Goal: Find contact information: Find contact information

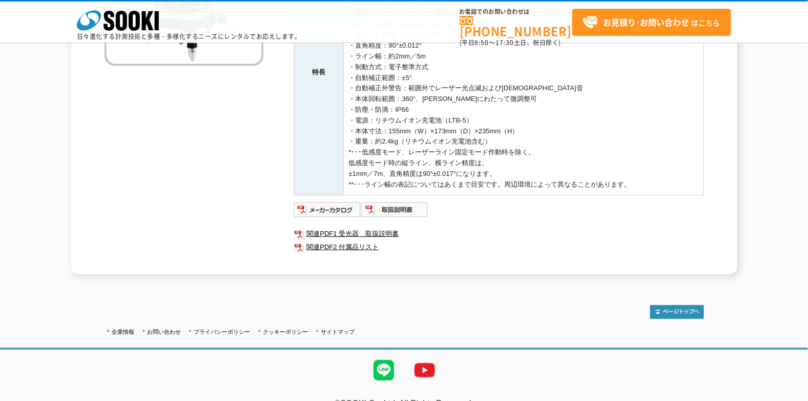
scroll to position [254, 0]
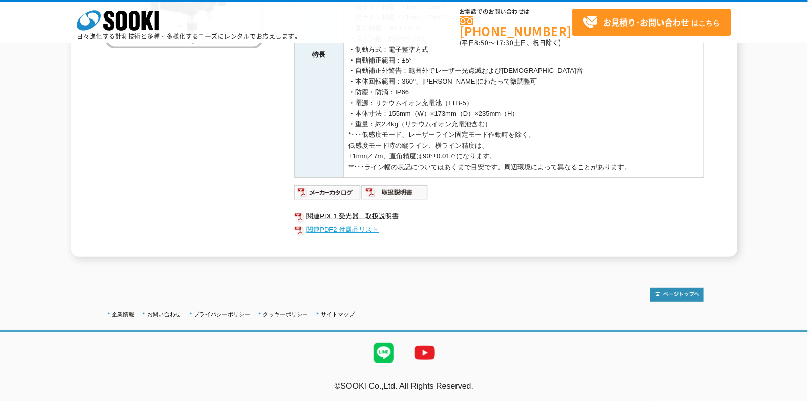
click at [346, 225] on link "関連PDF2 付属品リスト" at bounding box center [499, 229] width 410 height 13
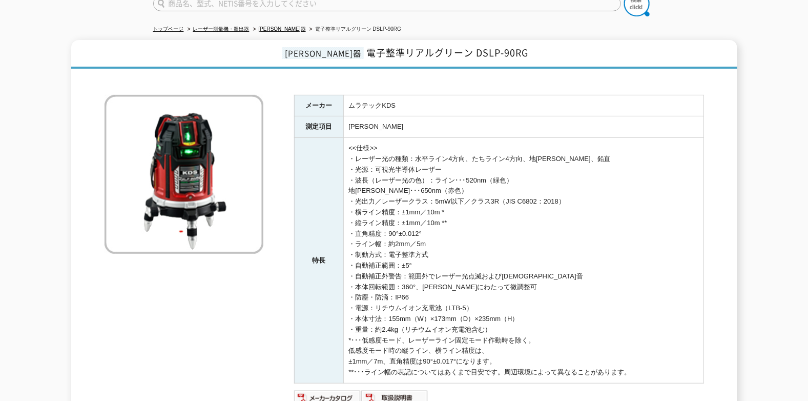
scroll to position [0, 0]
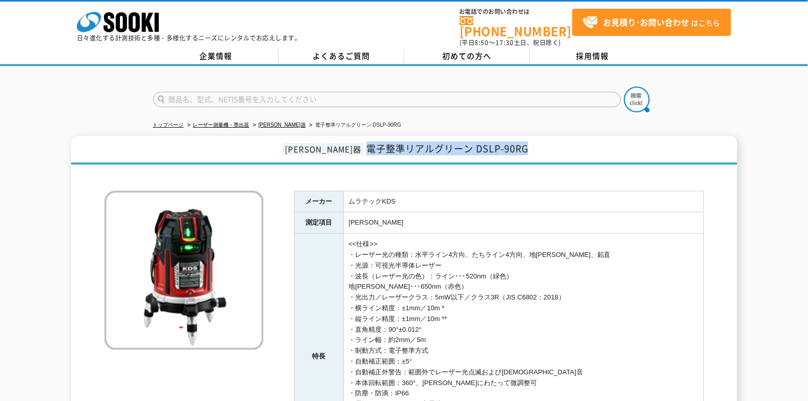
drag, startPoint x: 340, startPoint y: 143, endPoint x: 515, endPoint y: 143, distance: 175.3
click at [515, 143] on h1 "墨出器 電子整準リアルグリーン DSLP-90RG" at bounding box center [404, 150] width 666 height 29
copy span "電子整準リアルグリーン DSLP-90RG"
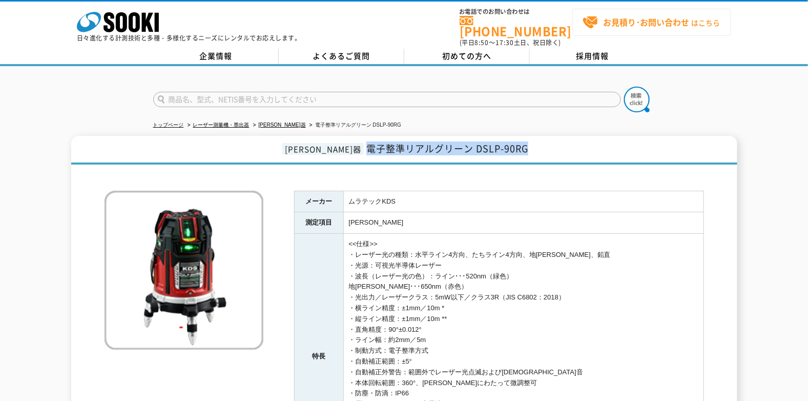
click at [632, 28] on span "お見積り･お問い合わせ はこちら" at bounding box center [651, 22] width 137 height 15
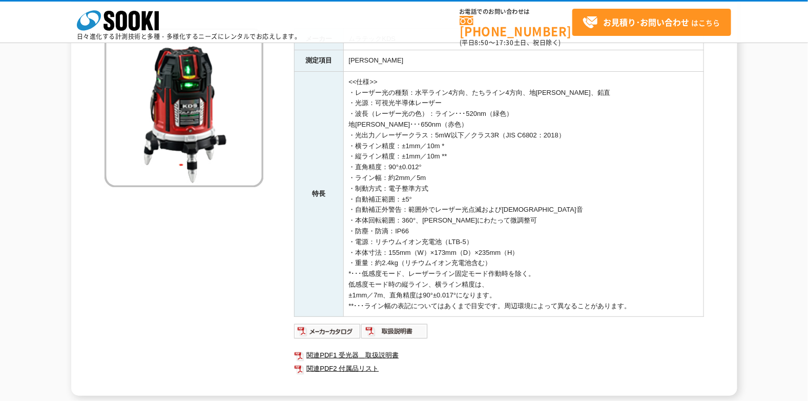
scroll to position [205, 0]
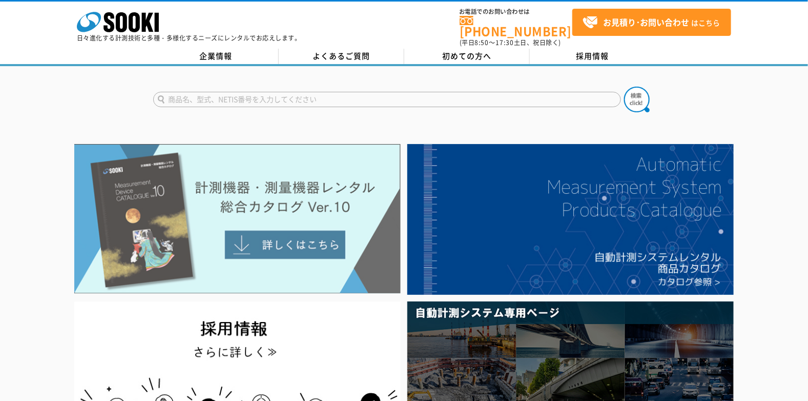
click at [277, 210] on img at bounding box center [237, 219] width 327 height 150
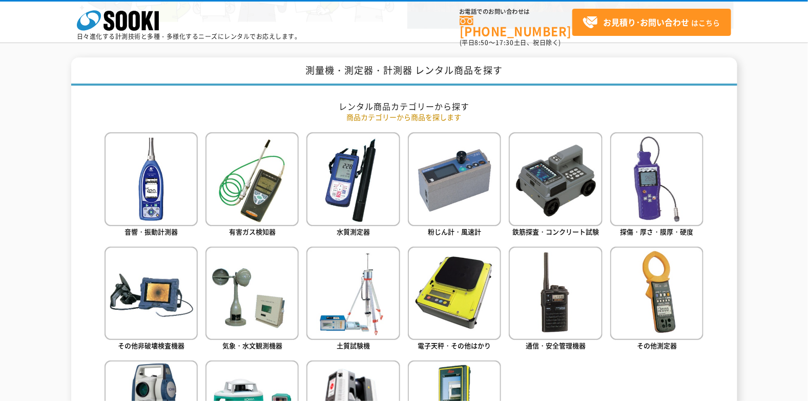
scroll to position [359, 0]
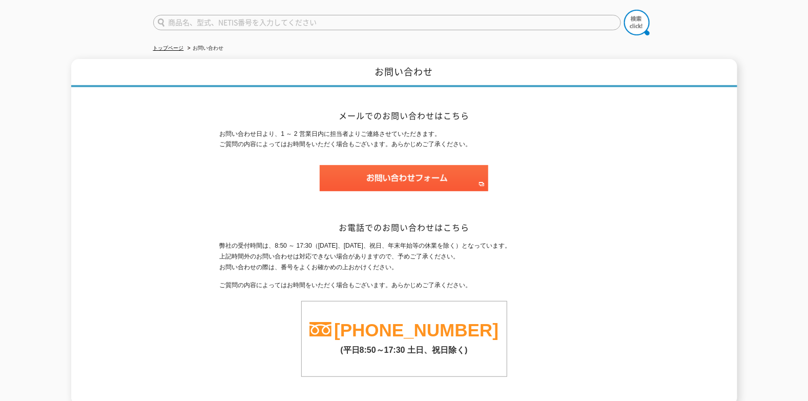
scroll to position [167, 0]
